Goal: Task Accomplishment & Management: Manage account settings

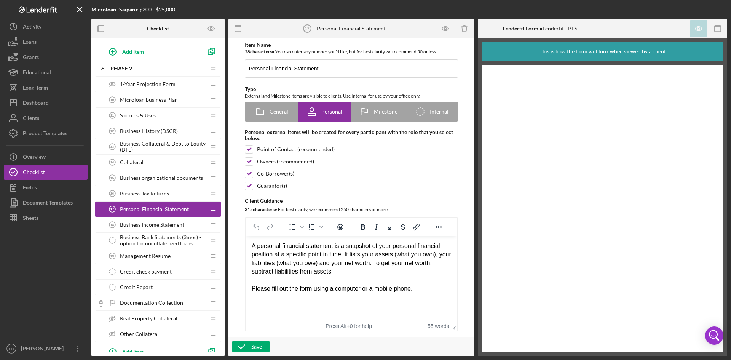
scroll to position [304, 0]
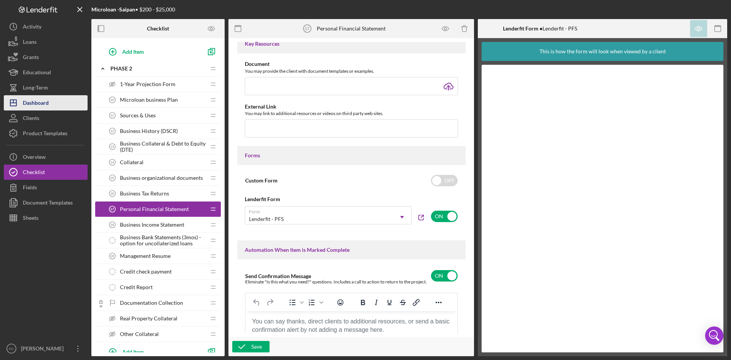
click at [49, 103] on button "Icon/Dashboard Dashboard" at bounding box center [46, 102] width 84 height 15
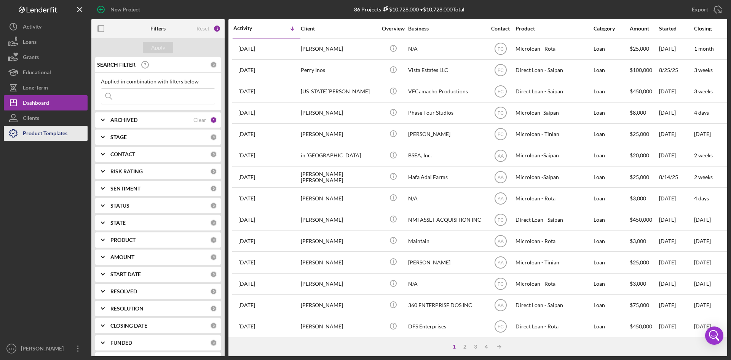
click at [57, 131] on div "Product Templates" at bounding box center [45, 134] width 45 height 17
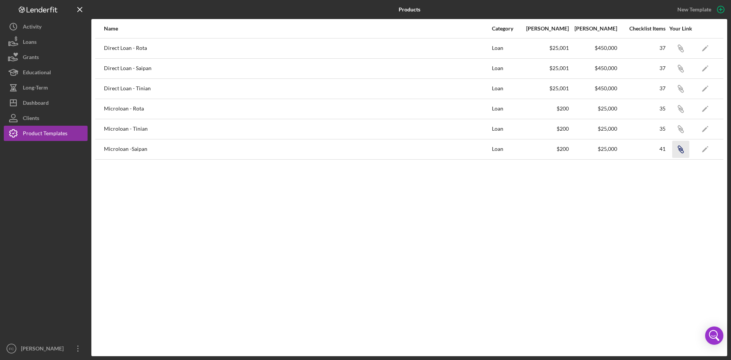
click at [680, 144] on icon "Icon/Link" at bounding box center [680, 148] width 17 height 17
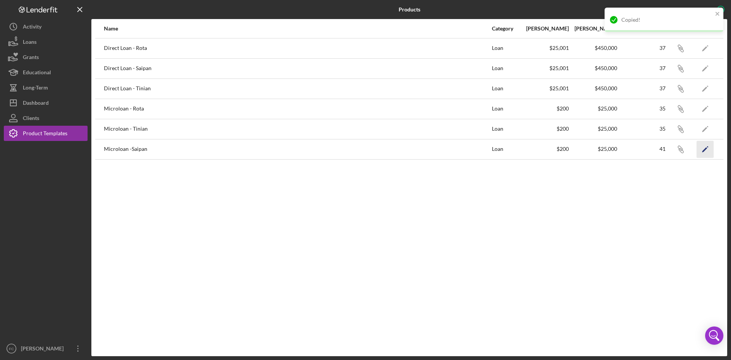
click at [703, 150] on icon "Icon/Edit" at bounding box center [704, 148] width 17 height 17
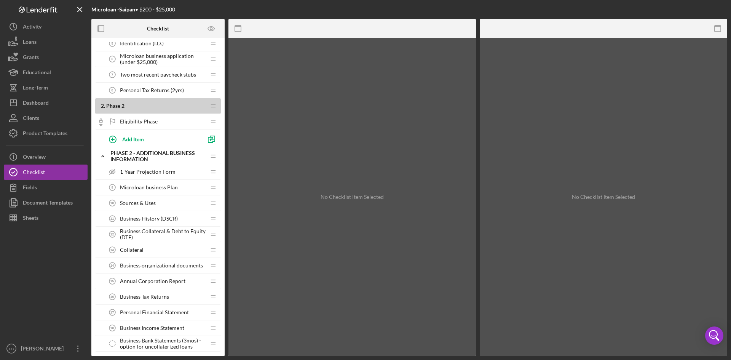
scroll to position [203, 0]
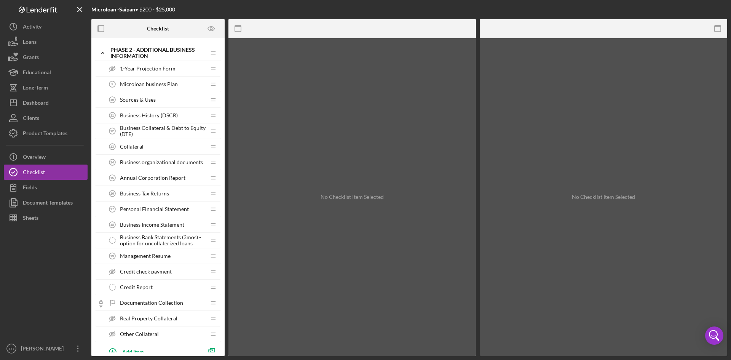
click at [158, 70] on span "1-Year Projection Form" at bounding box center [148, 68] width 56 height 6
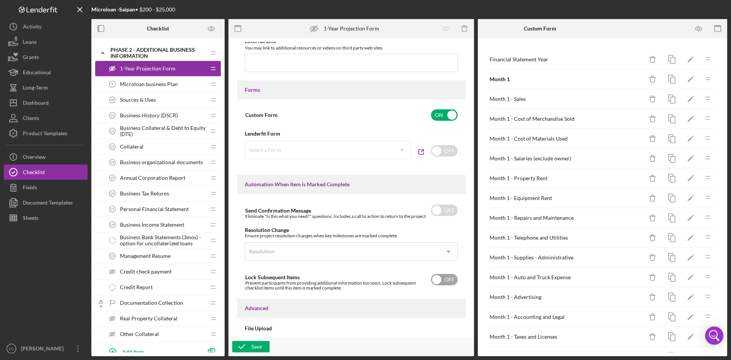
scroll to position [413, 0]
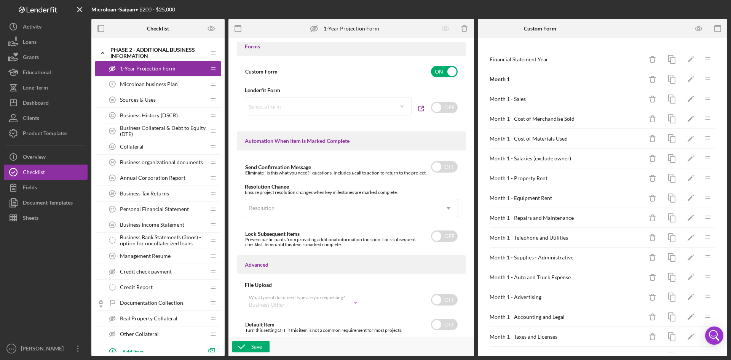
click at [401, 105] on div "Select a Form Icon/Dropdown Arrow" at bounding box center [328, 106] width 167 height 18
click at [379, 104] on div "Select a Form Icon/Dropdown Arrow" at bounding box center [328, 106] width 167 height 18
click at [437, 106] on input "checkbox" at bounding box center [444, 107] width 27 height 11
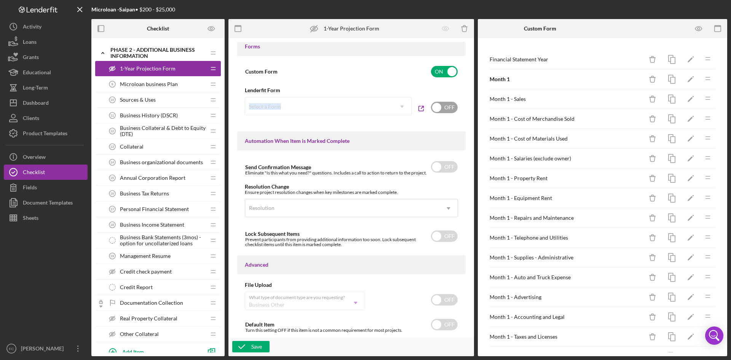
checkbox input "true"
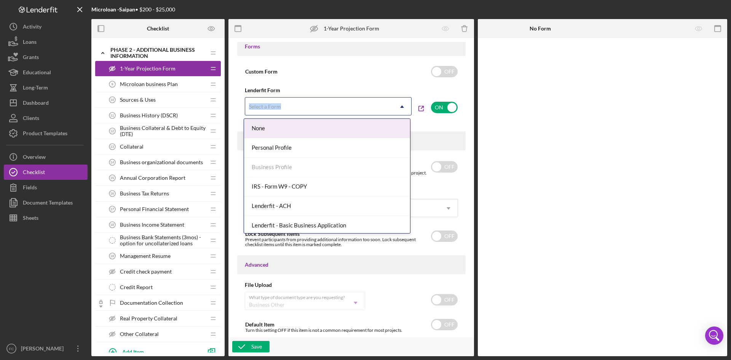
click at [396, 106] on icon "Icon/Dropdown Arrow" at bounding box center [402, 106] width 18 height 18
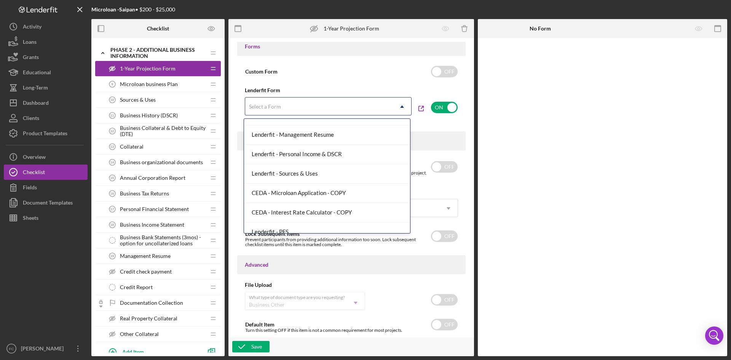
scroll to position [196, 0]
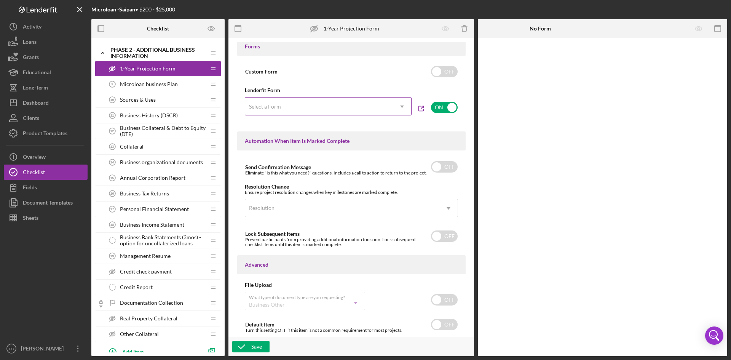
click at [398, 108] on icon "Icon/Dropdown Arrow" at bounding box center [402, 106] width 18 height 18
drag, startPoint x: 435, startPoint y: 71, endPoint x: 441, endPoint y: 84, distance: 14.6
click at [437, 71] on input "checkbox" at bounding box center [444, 71] width 27 height 11
checkbox input "true"
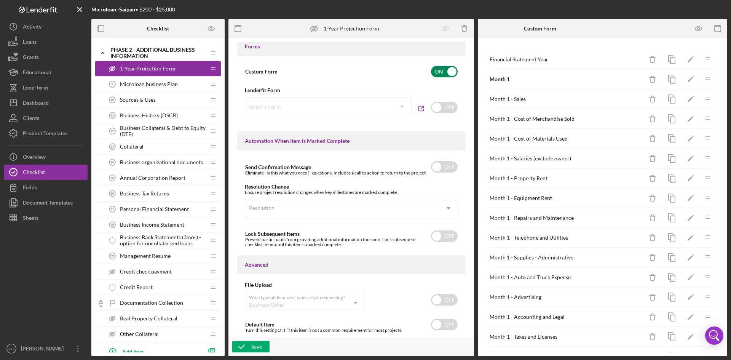
checkbox input "false"
click at [32, 112] on div "Clients" at bounding box center [31, 118] width 16 height 17
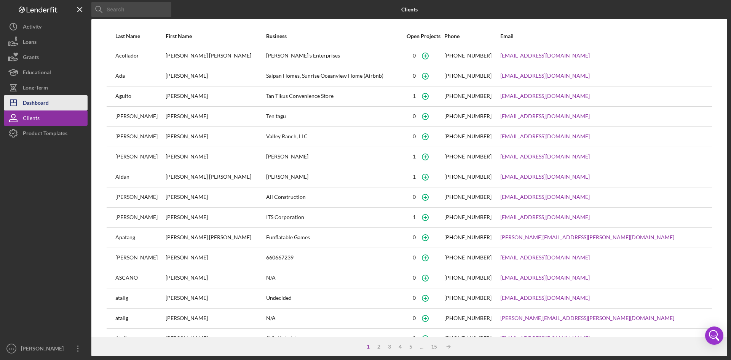
click at [33, 104] on div "Dashboard" at bounding box center [36, 103] width 26 height 17
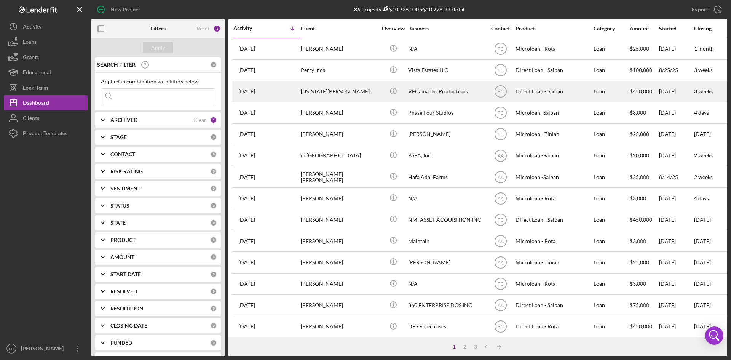
click at [432, 93] on div "VFCamacho Productions" at bounding box center [446, 91] width 76 height 20
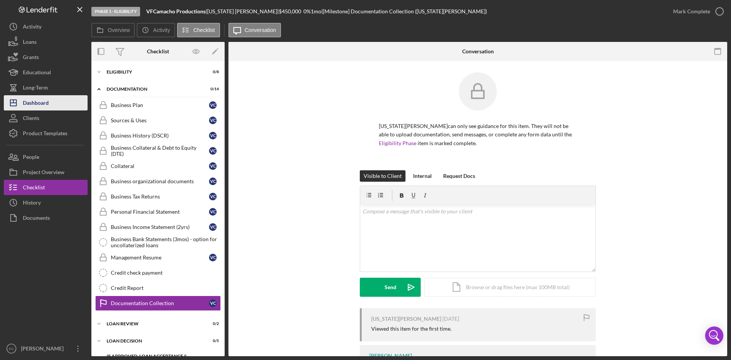
click at [39, 103] on div "Dashboard" at bounding box center [36, 103] width 26 height 17
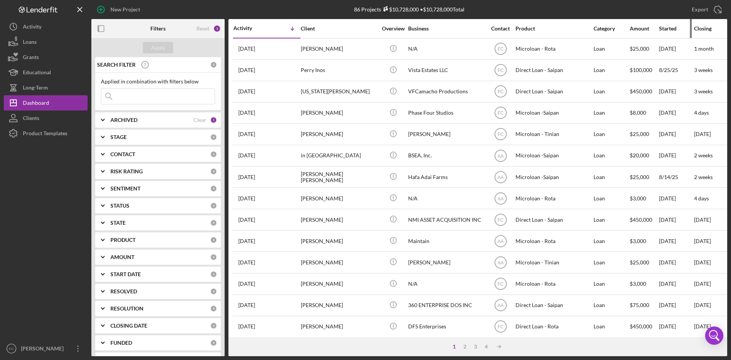
click at [667, 30] on div "Started" at bounding box center [676, 28] width 34 height 6
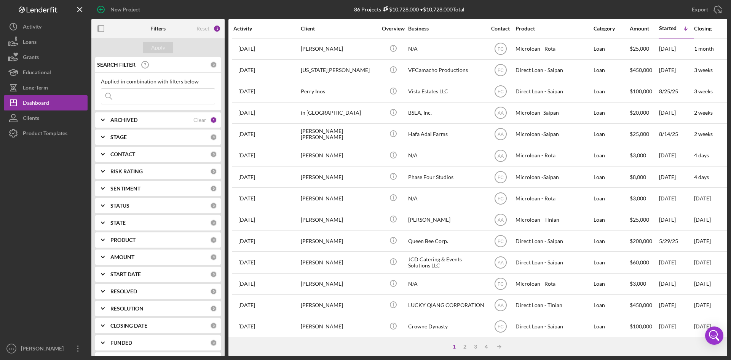
click at [172, 95] on input at bounding box center [157, 96] width 113 height 15
type input "d"
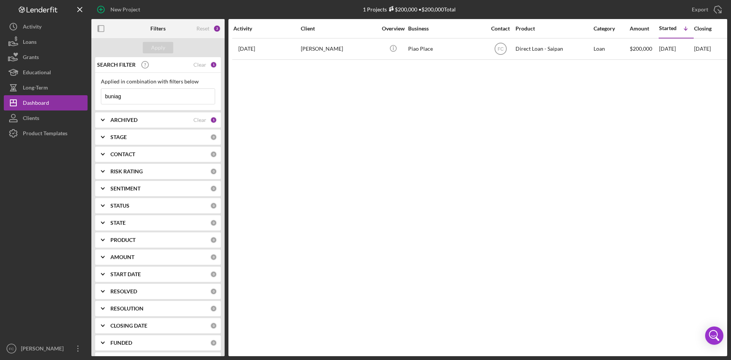
type input "buniag"
click at [198, 68] on div "Clear" at bounding box center [199, 65] width 13 height 6
click at [139, 41] on div "Apply" at bounding box center [157, 47] width 133 height 19
click at [151, 46] on button "Apply" at bounding box center [158, 47] width 30 height 11
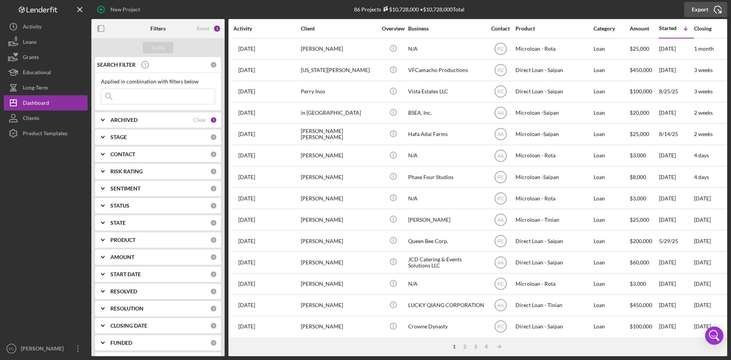
click at [706, 8] on div "Export" at bounding box center [700, 9] width 16 height 15
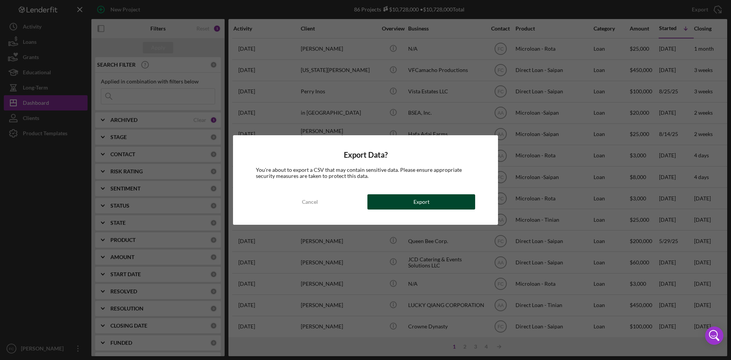
click at [427, 202] on div "Export" at bounding box center [421, 201] width 16 height 15
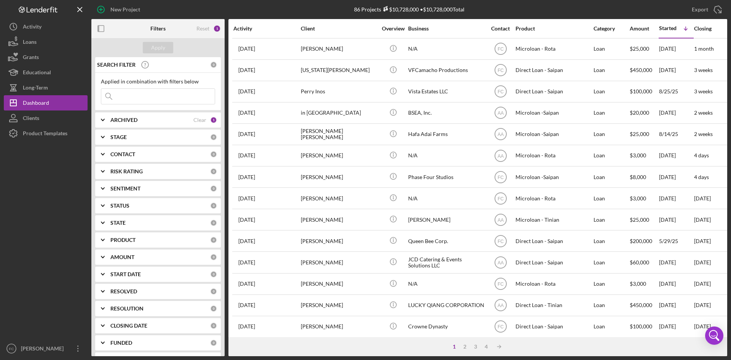
click at [172, 100] on input at bounding box center [157, 96] width 113 height 15
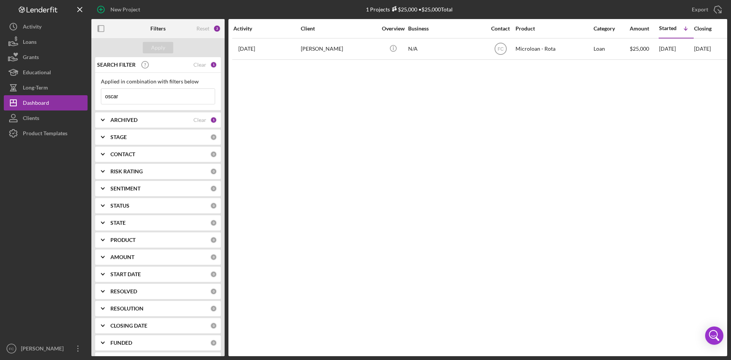
drag, startPoint x: 510, startPoint y: 100, endPoint x: 169, endPoint y: 83, distance: 341.1
click at [507, 100] on div "Activity Client Overview Business Contact Product Category Amount Started Icon/…" at bounding box center [477, 187] width 499 height 337
drag, startPoint x: 65, startPoint y: 78, endPoint x: 29, endPoint y: 92, distance: 38.4
click at [0, 74] on div "New Project 1 Projects $25,000 • $25,000 Total Export Icon/Export Filters Reset…" at bounding box center [365, 180] width 731 height 360
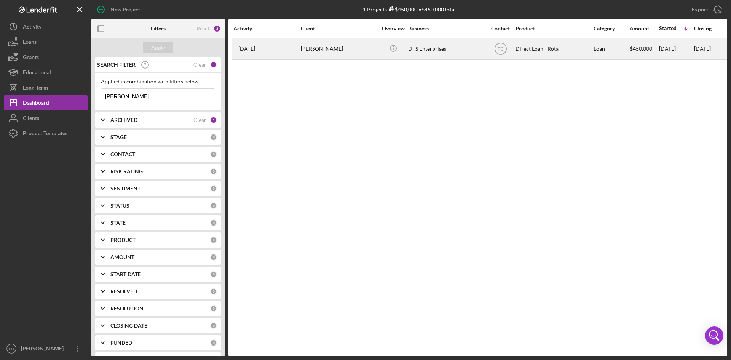
type input "[PERSON_NAME]"
click at [348, 40] on div "[PERSON_NAME]" at bounding box center [339, 49] width 76 height 20
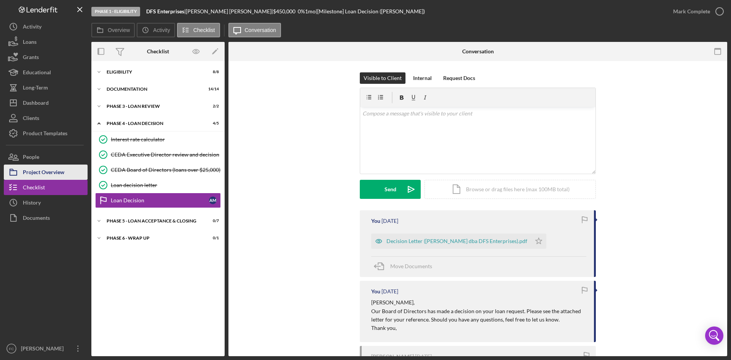
click at [59, 172] on div "Project Overview" at bounding box center [43, 172] width 41 height 17
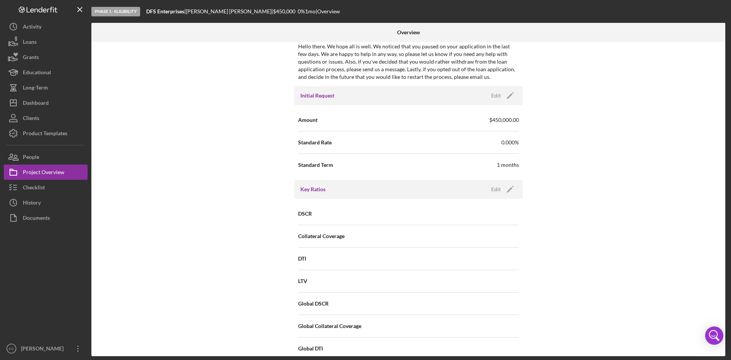
scroll to position [406, 0]
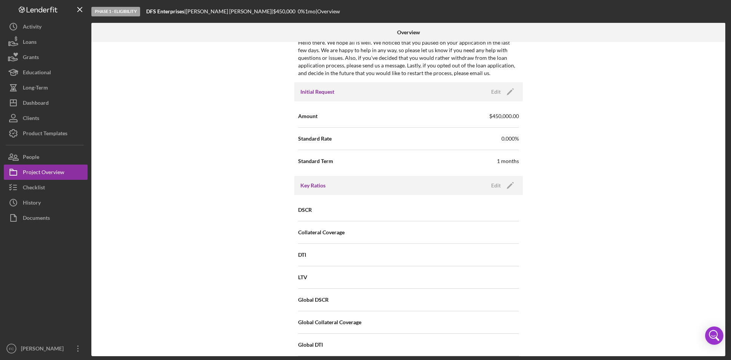
drag, startPoint x: 507, startPoint y: 84, endPoint x: 506, endPoint y: 98, distance: 14.1
click at [507, 85] on div "Initial Request Edit Icon/Edit" at bounding box center [408, 91] width 228 height 19
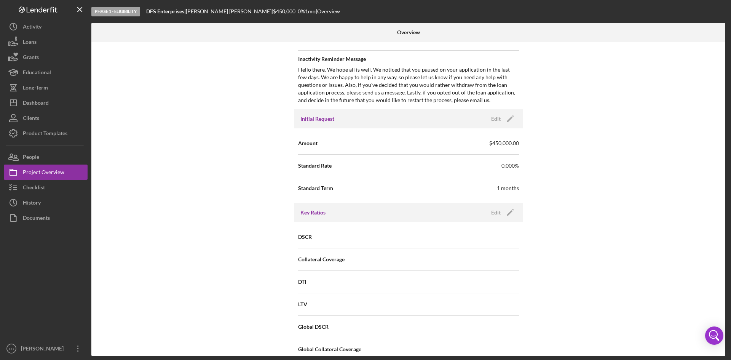
scroll to position [318, 0]
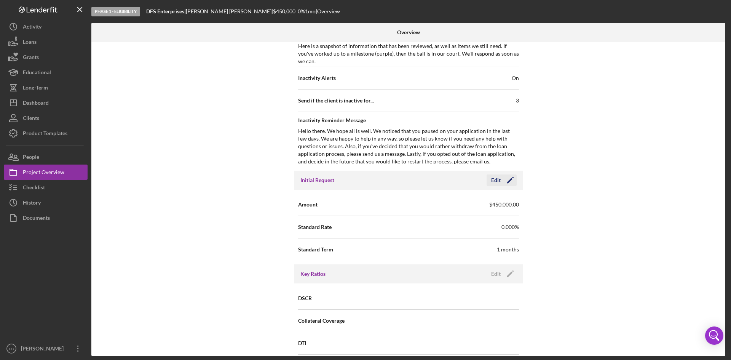
click at [496, 177] on div "Edit" at bounding box center [496, 179] width 10 height 11
click at [414, 201] on input "$450,000" at bounding box center [463, 204] width 110 height 18
type input "$250,000"
click at [505, 179] on div "Save" at bounding box center [503, 179] width 11 height 11
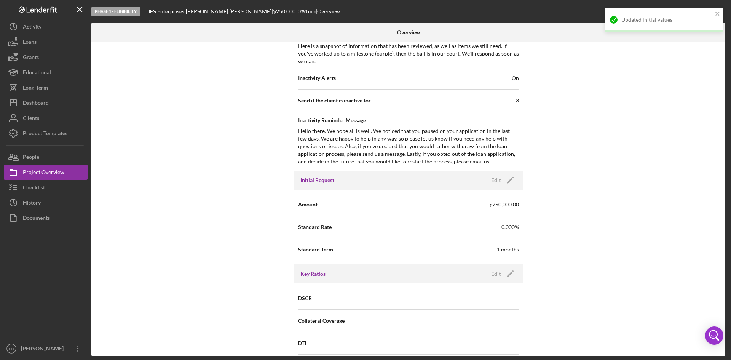
click at [616, 221] on div "Internal Workflow Stage Phase 1 - Eligibility Icon/Dropdown Arrow Archive (can …" at bounding box center [408, 199] width 634 height 314
click at [617, 222] on div "Internal Workflow Stage Phase 1 - Eligibility Icon/Dropdown Arrow Archive (can …" at bounding box center [408, 199] width 634 height 314
click at [75, 99] on button "Icon/Dashboard Dashboard" at bounding box center [46, 102] width 84 height 15
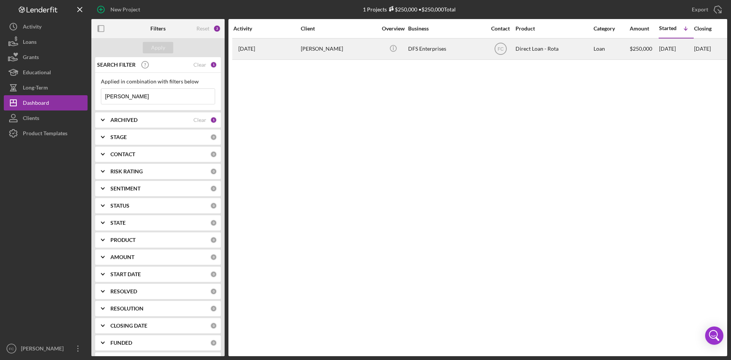
click at [421, 49] on div "DFS Enterprises" at bounding box center [446, 49] width 76 height 20
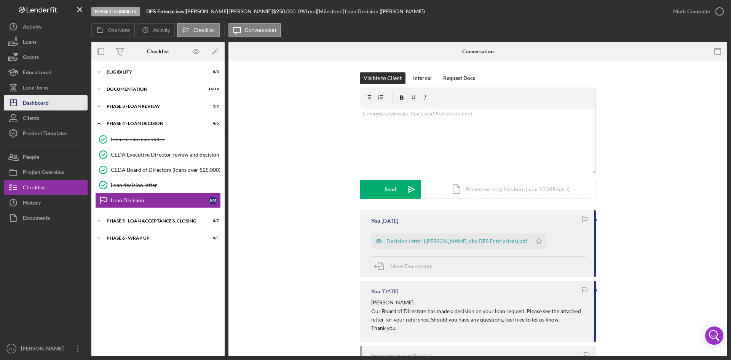
click at [43, 98] on div "Dashboard" at bounding box center [36, 103] width 26 height 17
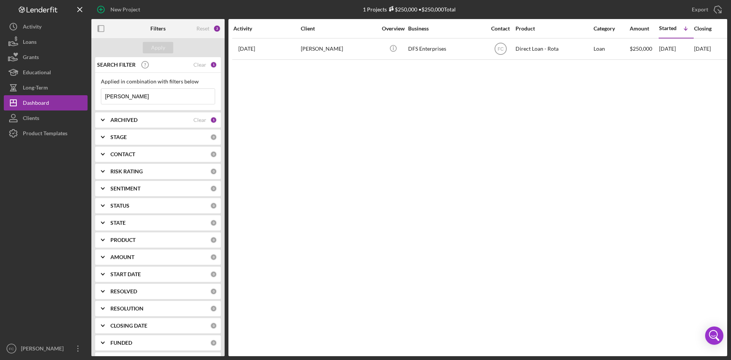
click at [200, 65] on div "Clear" at bounding box center [199, 65] width 13 height 6
click at [162, 49] on div "Apply" at bounding box center [158, 47] width 14 height 11
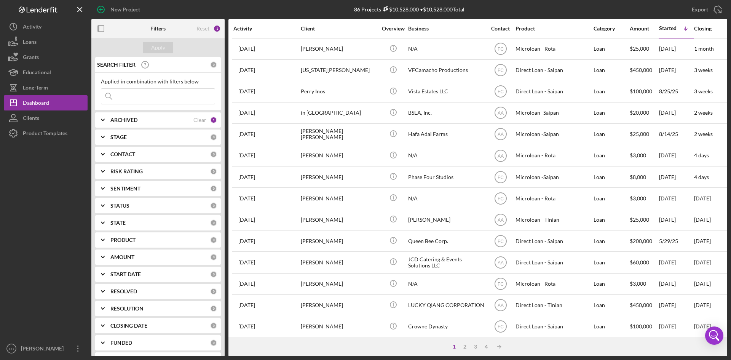
click at [262, 24] on div "Activity" at bounding box center [266, 28] width 67 height 18
click at [253, 34] on div "Activity" at bounding box center [266, 28] width 67 height 18
click at [252, 29] on div "Activity" at bounding box center [266, 28] width 67 height 6
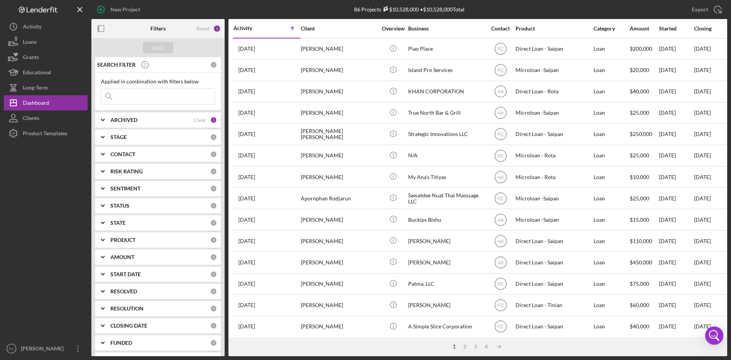
click at [268, 28] on div "Icon/Table Sort Arrow" at bounding box center [283, 28] width 33 height 15
click at [247, 26] on div "Activity" at bounding box center [249, 28] width 33 height 6
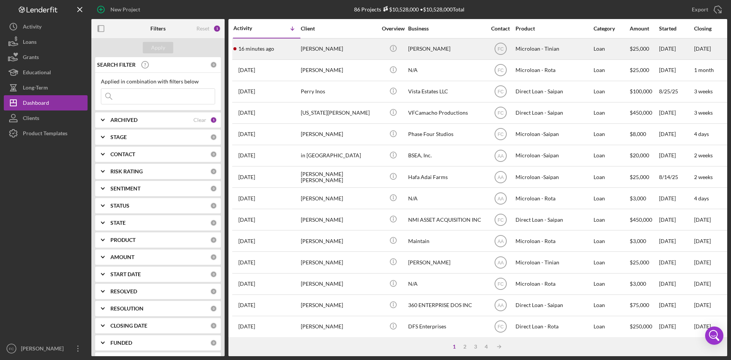
click at [352, 55] on div "[PERSON_NAME]" at bounding box center [339, 49] width 76 height 20
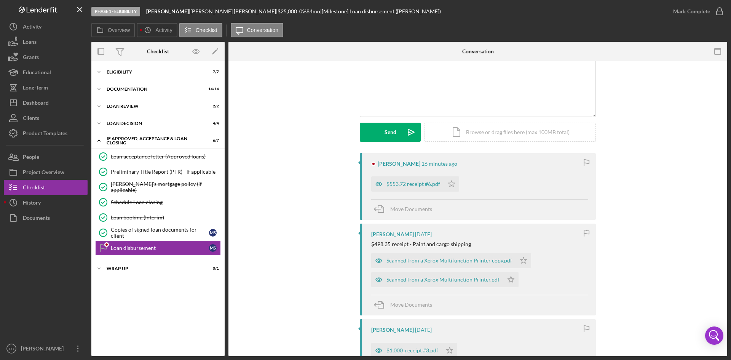
scroll to position [102, 0]
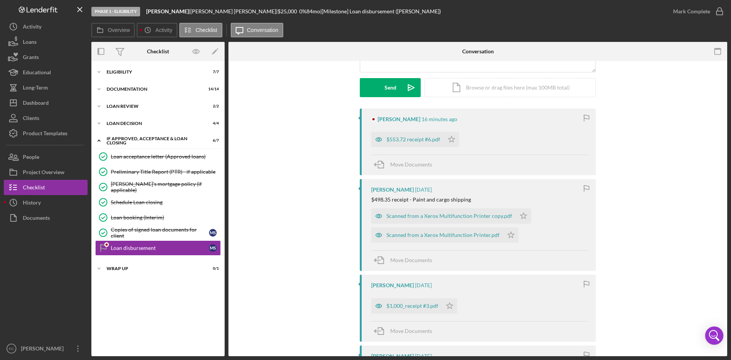
click at [419, 138] on div "$553.72 receipt #6.pdf" at bounding box center [413, 139] width 54 height 6
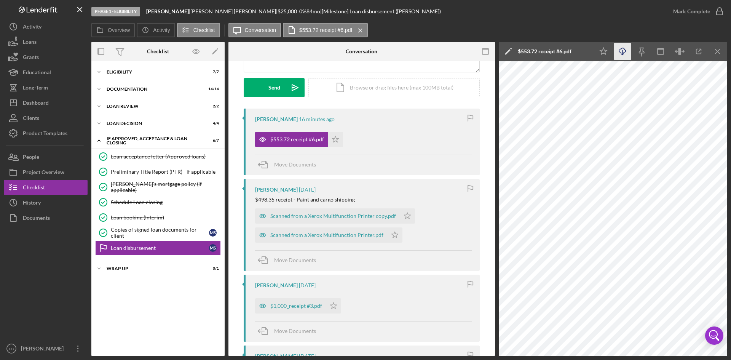
click at [625, 52] on icon "button" at bounding box center [622, 50] width 6 height 4
click at [335, 136] on icon "Icon/Star" at bounding box center [335, 139] width 15 height 15
click at [405, 214] on icon "Icon/Star" at bounding box center [407, 215] width 15 height 15
click at [389, 230] on icon "Icon/Star" at bounding box center [394, 234] width 15 height 15
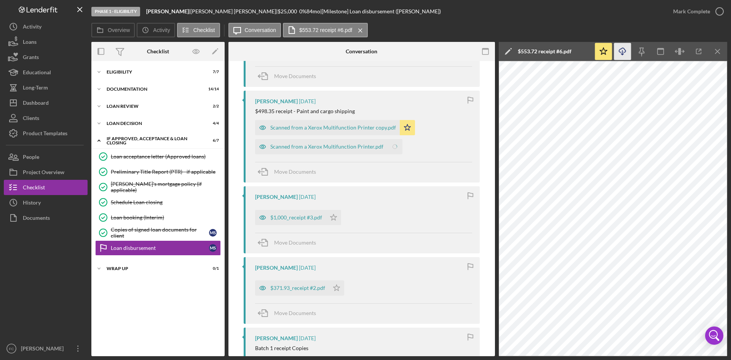
scroll to position [203, 0]
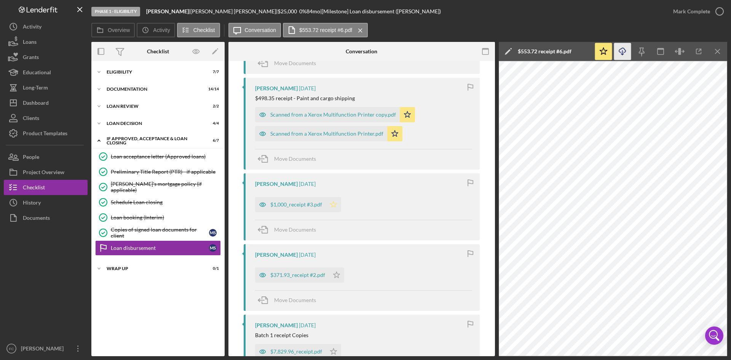
click at [333, 206] on polygon "button" at bounding box center [333, 204] width 6 height 6
click at [334, 273] on polygon "button" at bounding box center [336, 274] width 6 height 6
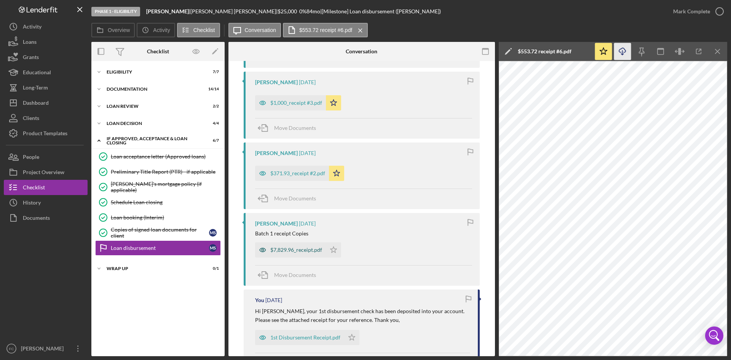
click at [280, 253] on div "$7,829.96_receipt.pdf" at bounding box center [290, 249] width 71 height 15
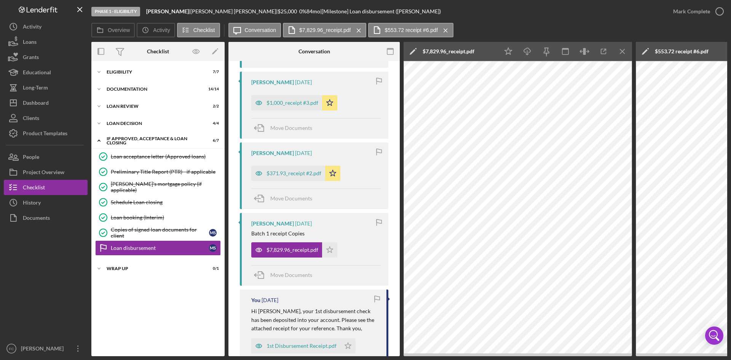
scroll to position [406, 0]
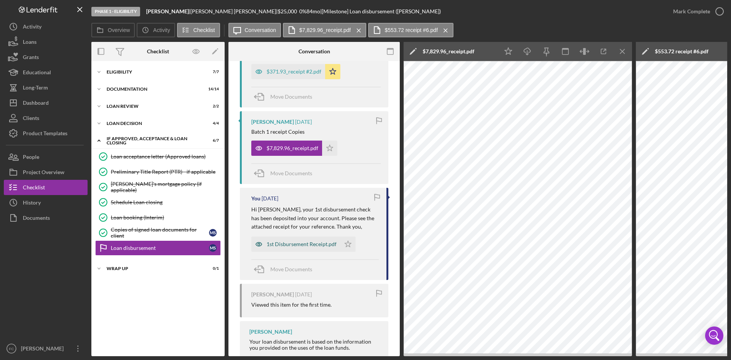
click at [316, 245] on div "1st Disbursement Receipt.pdf" at bounding box center [301, 244] width 70 height 6
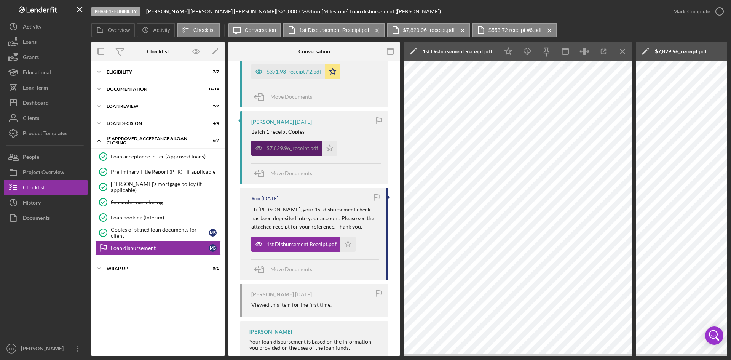
click at [280, 148] on div "$7,829.96_receipt.pdf" at bounding box center [292, 148] width 52 height 6
click at [328, 237] on div "1st Disbursement Receipt.pdf" at bounding box center [295, 243] width 89 height 15
click at [346, 150] on div "$7,829.96_receipt.pdf Icon/Star" at bounding box center [315, 146] width 129 height 19
click at [327, 145] on icon "Icon/Star" at bounding box center [329, 147] width 15 height 15
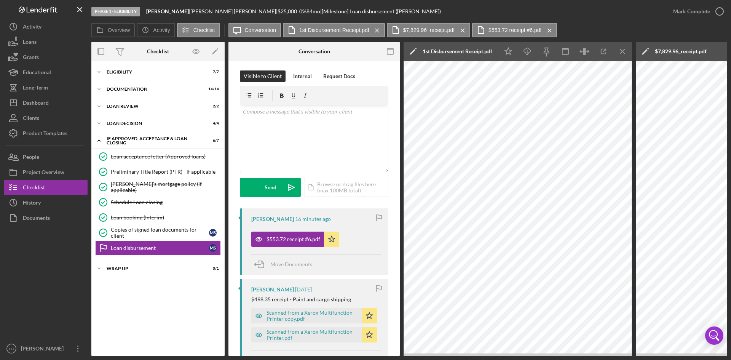
scroll to position [0, 0]
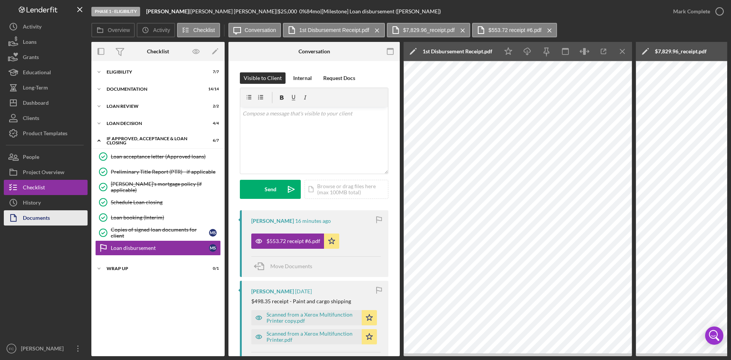
click at [46, 212] on div "Documents" at bounding box center [36, 218] width 27 height 17
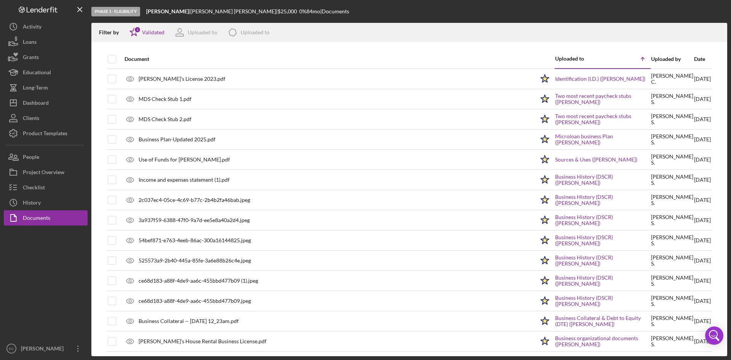
click at [694, 62] on div "Date" at bounding box center [702, 59] width 17 height 6
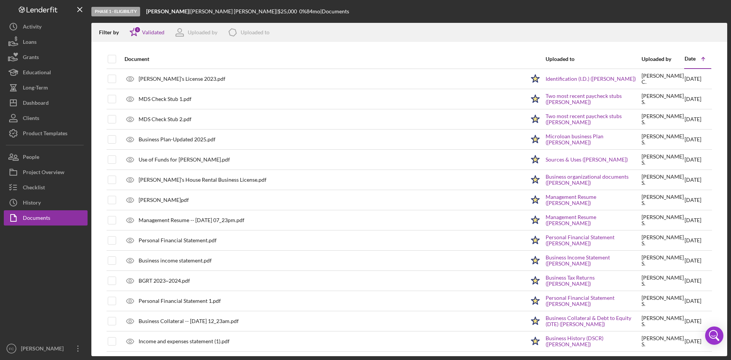
click at [689, 61] on div "Date" at bounding box center [689, 59] width 11 height 6
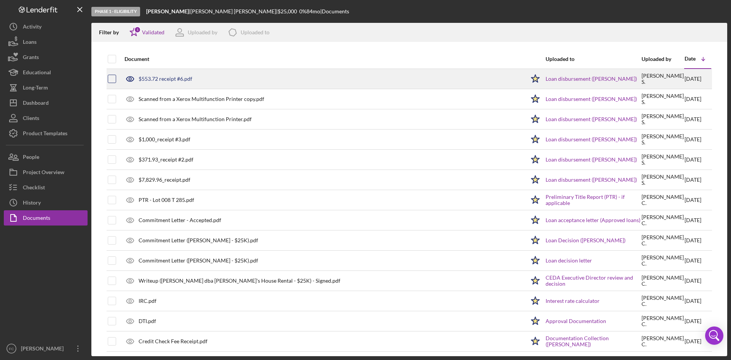
click at [112, 77] on input "checkbox" at bounding box center [112, 79] width 8 height 8
checkbox input "true"
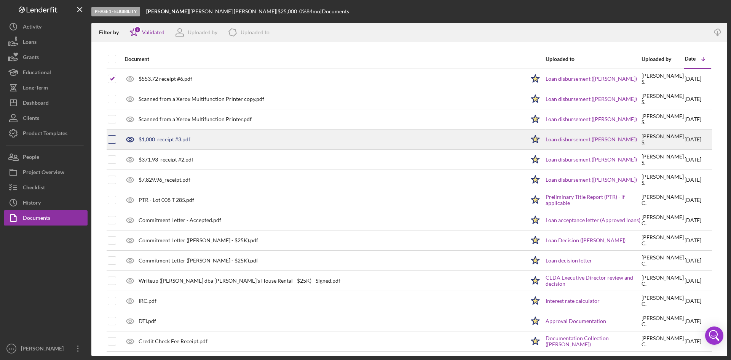
click at [112, 139] on input "checkbox" at bounding box center [112, 139] width 8 height 8
checkbox input "true"
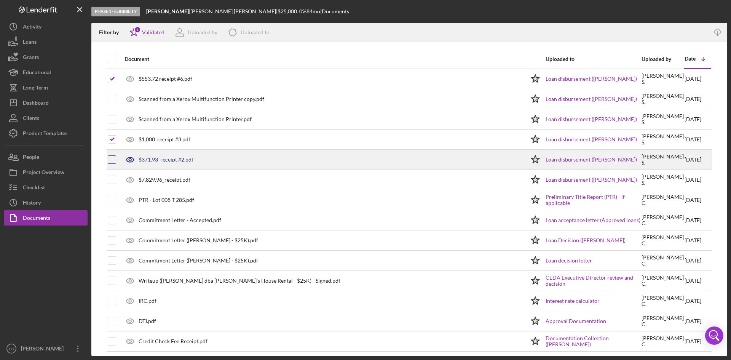
click at [114, 160] on input "checkbox" at bounding box center [112, 160] width 8 height 8
checkbox input "true"
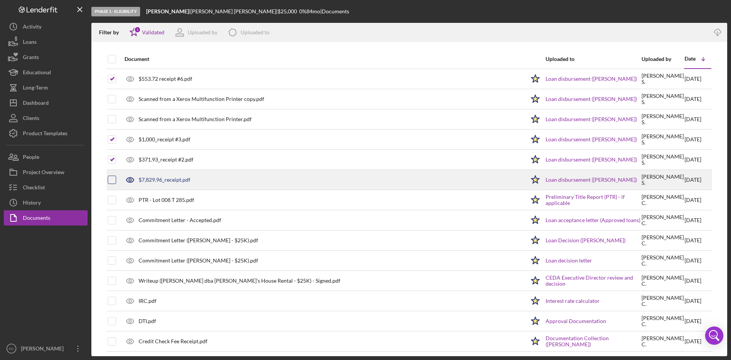
click at [113, 177] on input "checkbox" at bounding box center [112, 180] width 8 height 8
checkbox input "true"
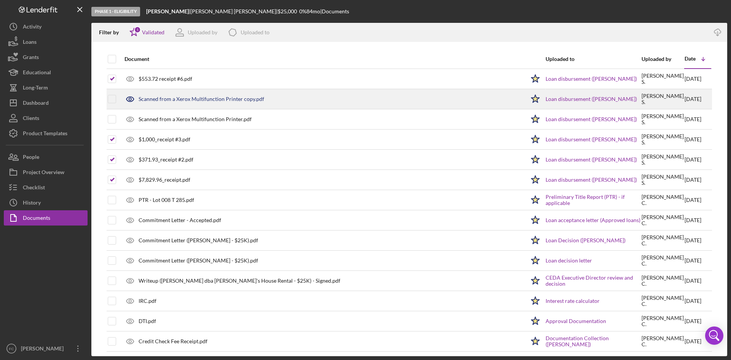
click at [134, 97] on icon at bounding box center [130, 98] width 19 height 19
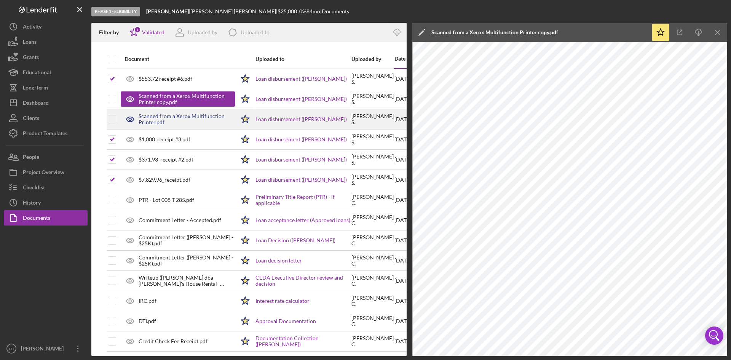
click at [128, 118] on icon at bounding box center [130, 119] width 19 height 19
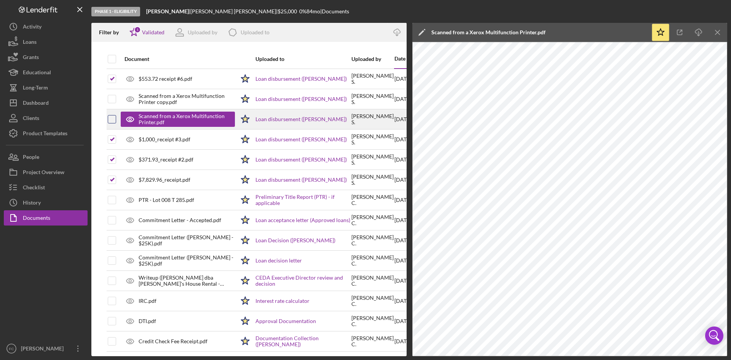
click at [114, 120] on input "checkbox" at bounding box center [112, 119] width 8 height 8
checkbox input "true"
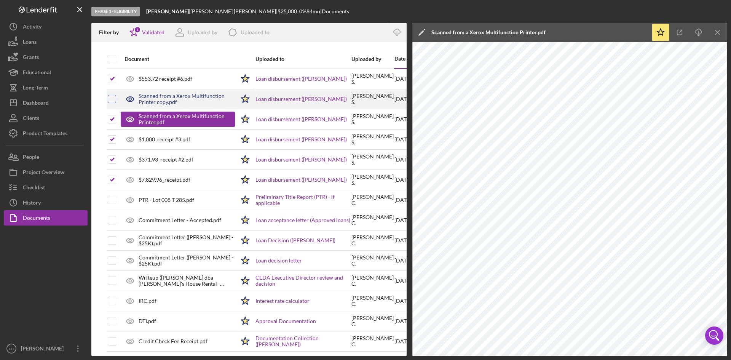
click at [113, 97] on input "checkbox" at bounding box center [112, 99] width 8 height 8
checkbox input "true"
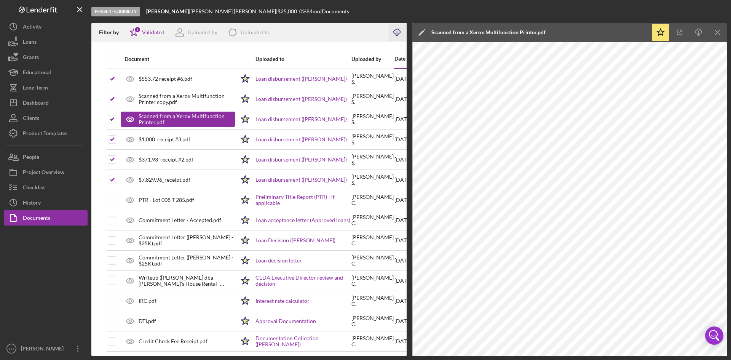
click at [395, 31] on icon "Icon/Download" at bounding box center [396, 32] width 17 height 17
click at [114, 60] on input "checkbox" at bounding box center [112, 59] width 8 height 8
checkbox input "true"
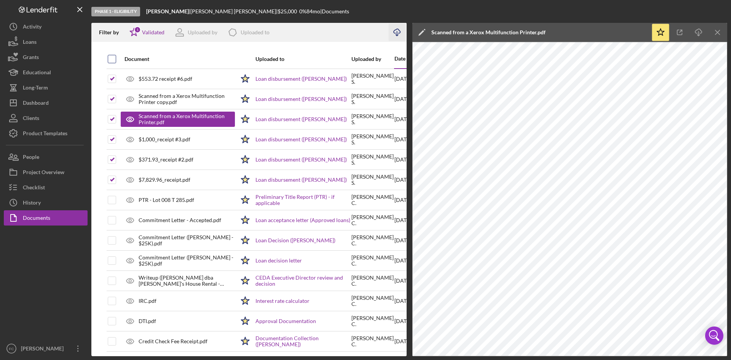
checkbox input "true"
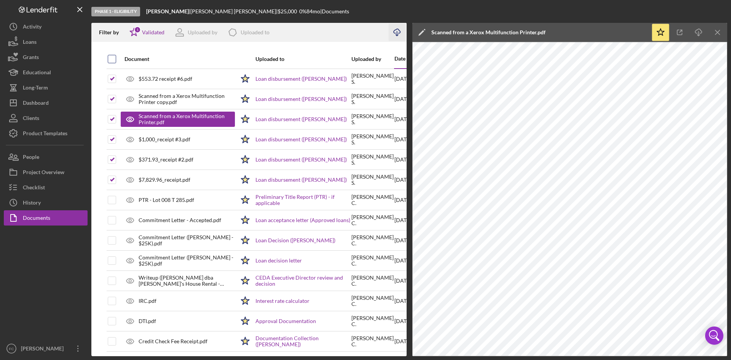
checkbox input "true"
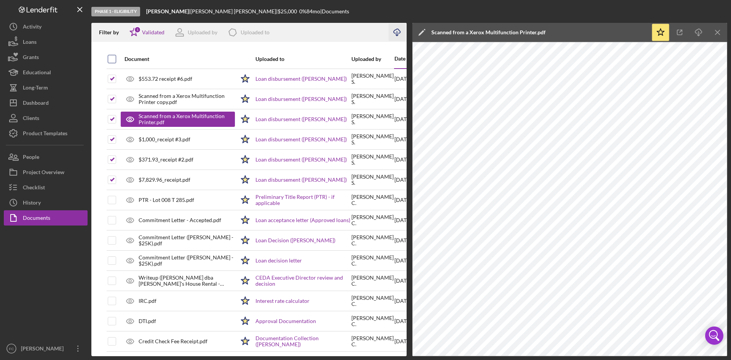
checkbox input "true"
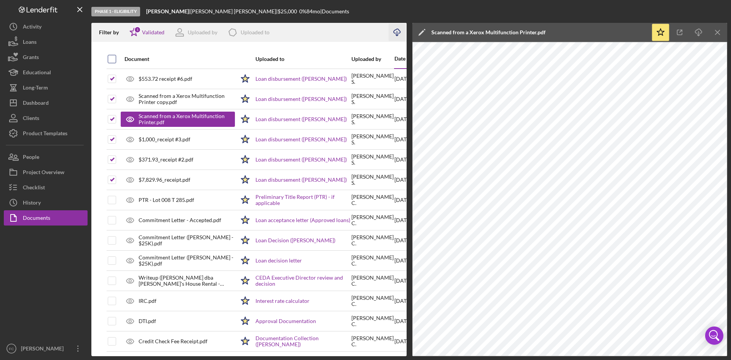
checkbox input "true"
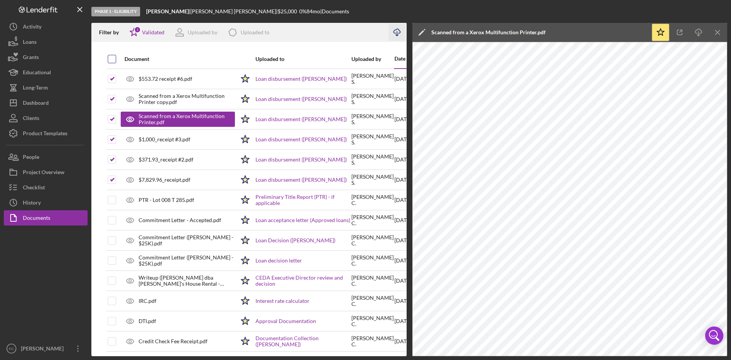
checkbox input "true"
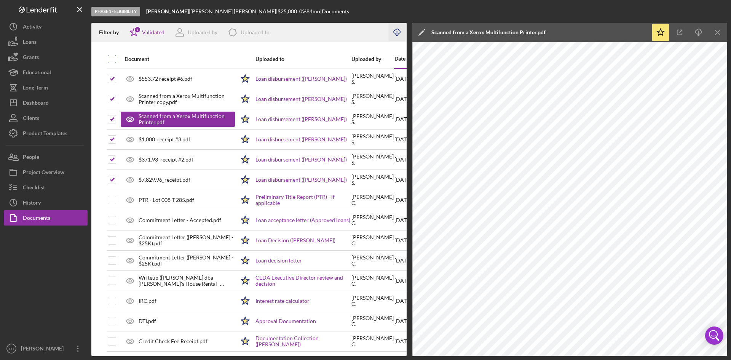
checkbox input "true"
click at [114, 60] on input "checkbox" at bounding box center [112, 59] width 8 height 8
checkbox input "false"
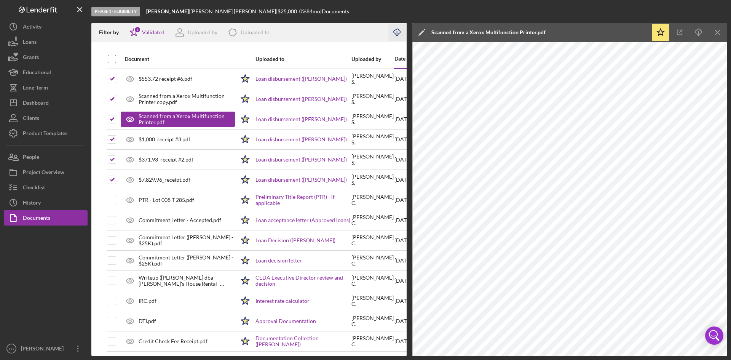
checkbox input "false"
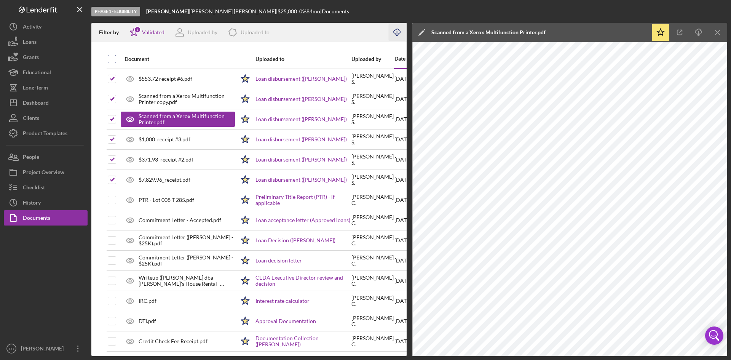
checkbox input "false"
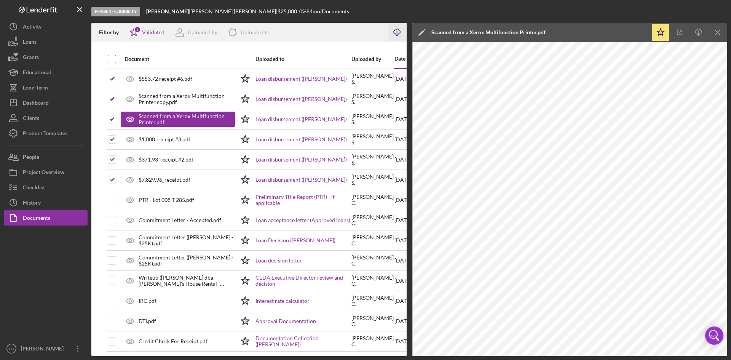
checkbox input "false"
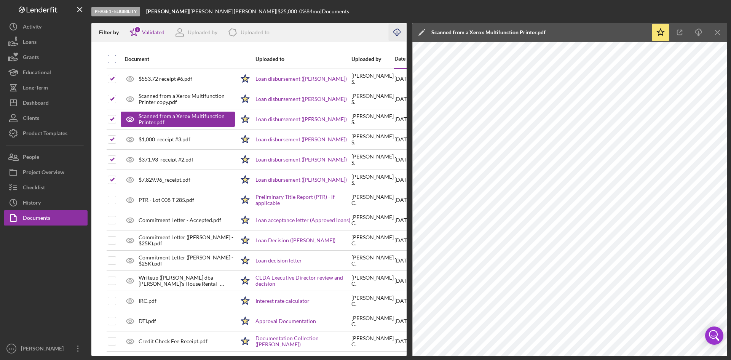
checkbox input "false"
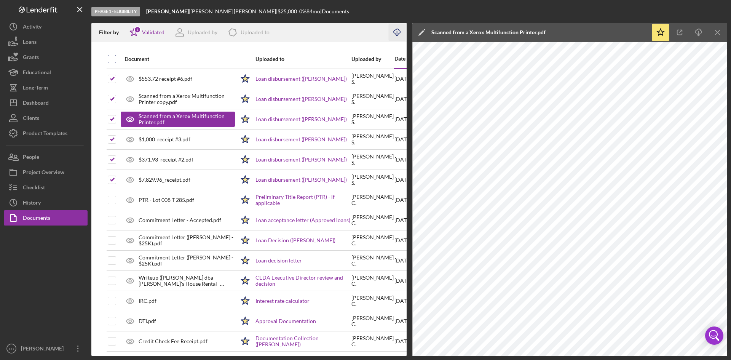
checkbox input "false"
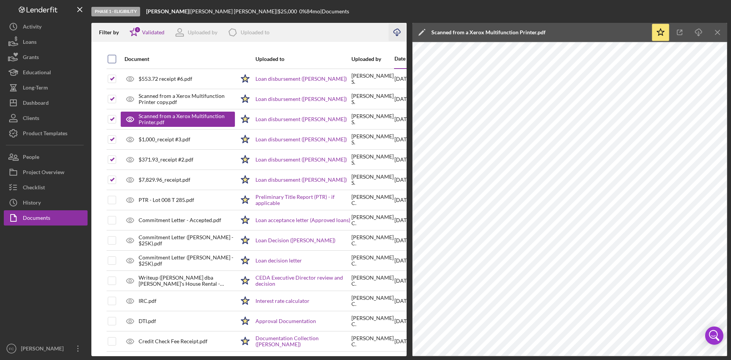
checkbox input "false"
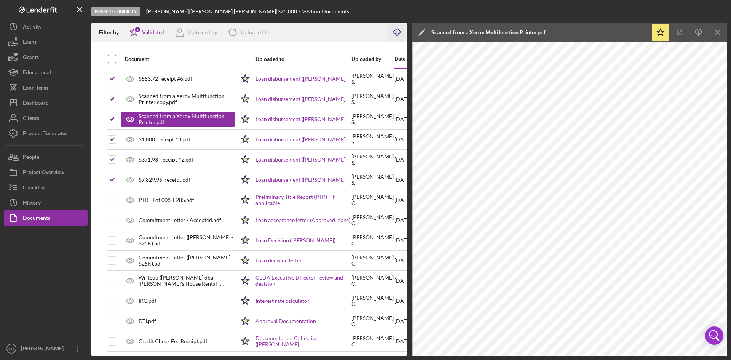
checkbox input "false"
click at [54, 97] on button "Icon/Dashboard Dashboard" at bounding box center [46, 102] width 84 height 15
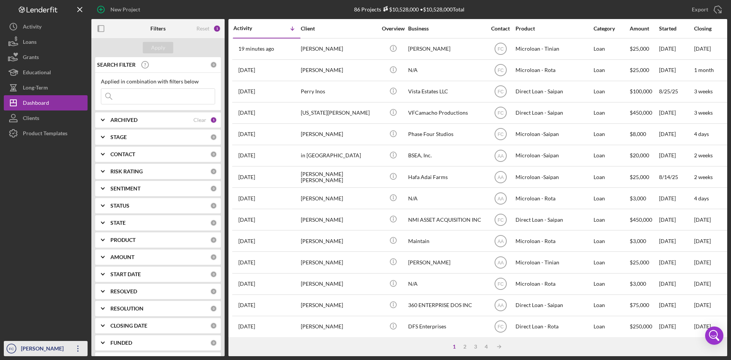
click at [49, 349] on div "[PERSON_NAME]" at bounding box center [43, 349] width 49 height 17
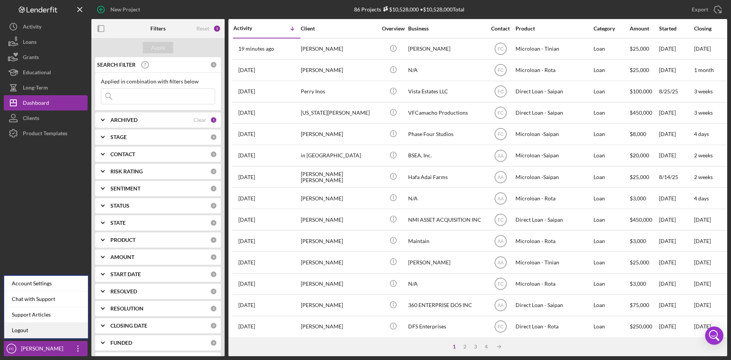
click at [41, 329] on link "Logout" at bounding box center [46, 330] width 84 height 16
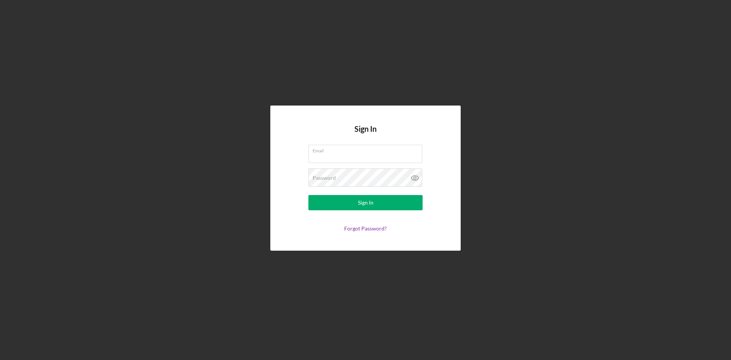
type input "[PERSON_NAME][EMAIL_ADDRESS][DOMAIN_NAME]"
